Goal: Information Seeking & Learning: Learn about a topic

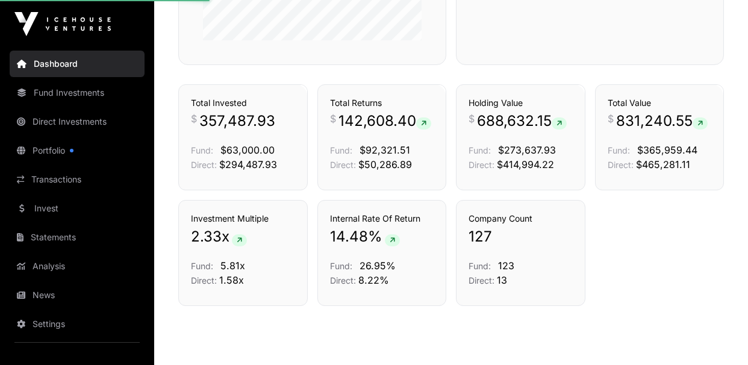
scroll to position [809, 0]
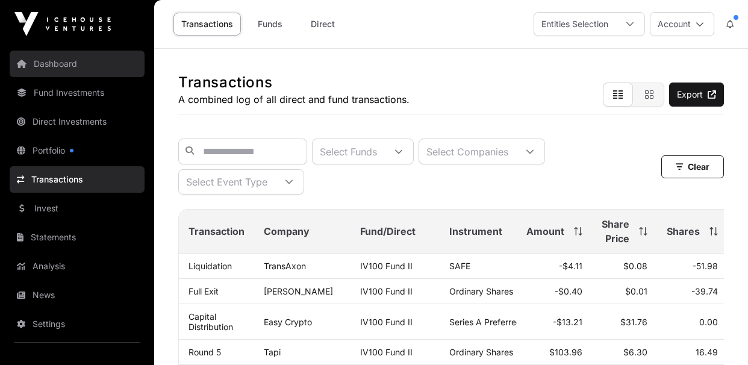
click at [62, 65] on link "Dashboard" at bounding box center [77, 64] width 135 height 26
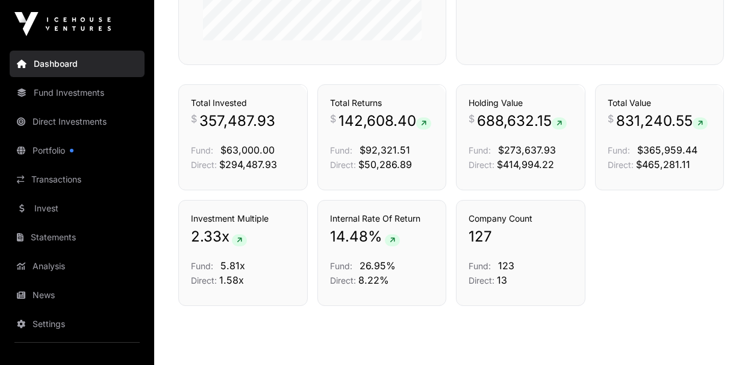
scroll to position [838, 0]
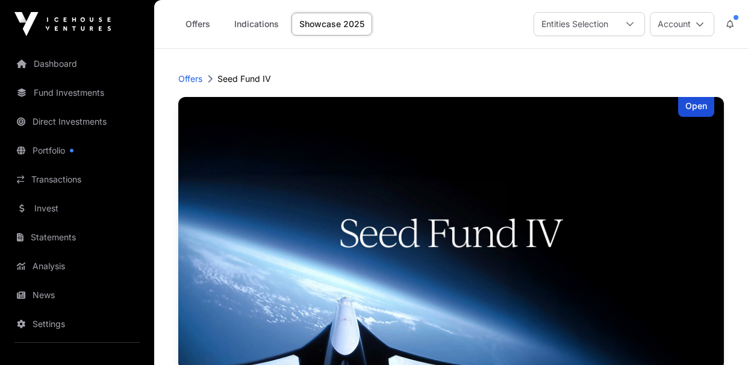
scroll to position [1039, 0]
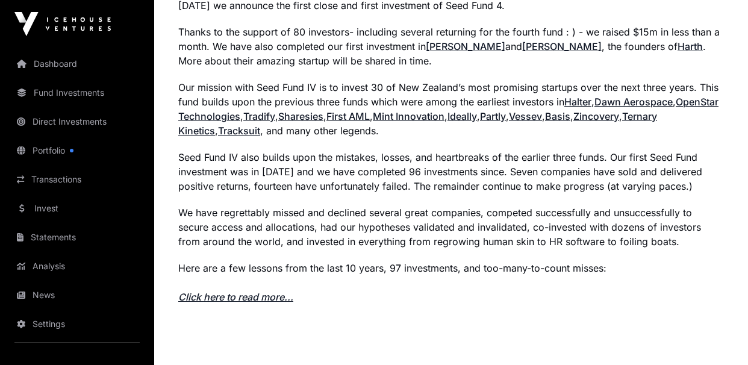
click at [248, 303] on link "Click here to read more..." at bounding box center [235, 297] width 115 height 12
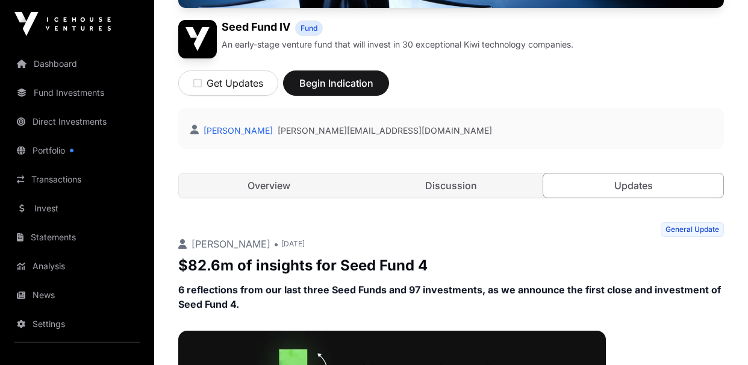
scroll to position [374, 0]
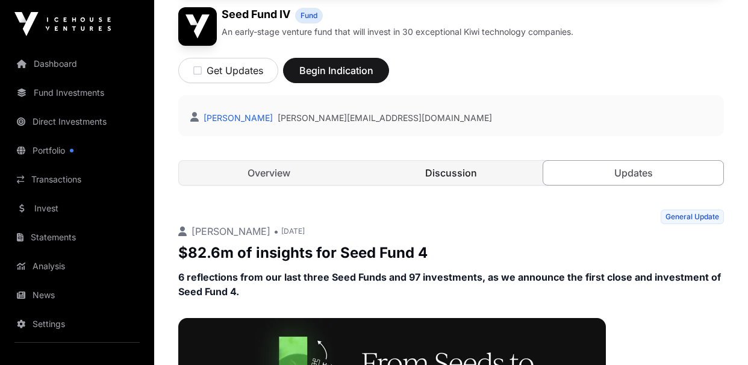
click at [480, 167] on link "Discussion" at bounding box center [451, 173] width 180 height 24
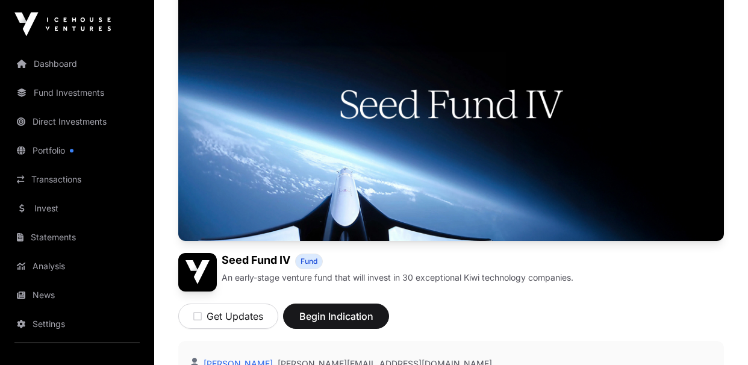
scroll to position [129, 0]
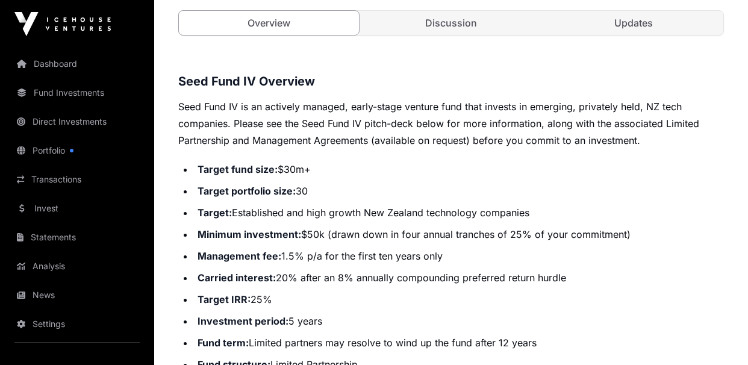
scroll to position [520, 0]
